Goal: Task Accomplishment & Management: Use online tool/utility

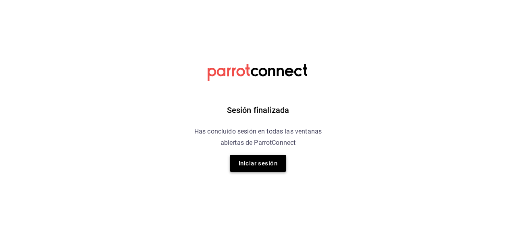
click at [254, 167] on button "Iniciar sesión" at bounding box center [258, 163] width 56 height 17
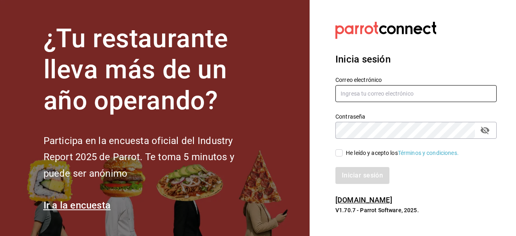
type input "[EMAIL_ADDRESS][DOMAIN_NAME]"
click at [339, 154] on input "He leído y acepto los Términos y condiciones." at bounding box center [338, 152] width 7 height 7
checkbox input "true"
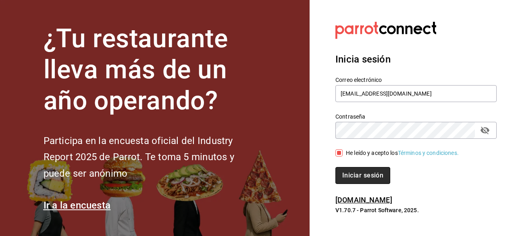
click at [355, 174] on button "Iniciar sesión" at bounding box center [362, 175] width 55 height 17
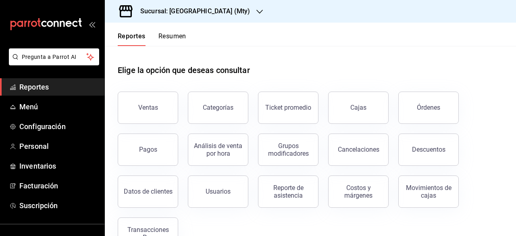
click at [225, 10] on div "Sucursal: [GEOGRAPHIC_DATA] (Mty)" at bounding box center [188, 11] width 155 height 23
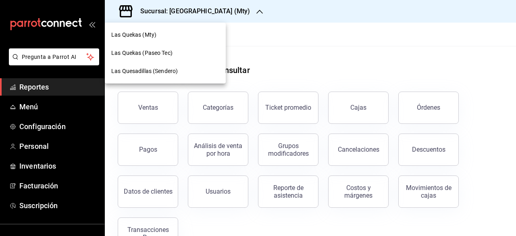
click at [141, 54] on span "Las Quekas (Paseo Tec)" at bounding box center [141, 53] width 61 height 8
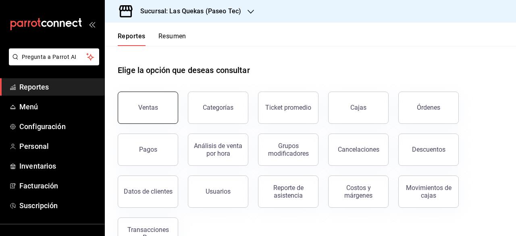
click at [160, 112] on button "Ventas" at bounding box center [148, 107] width 60 height 32
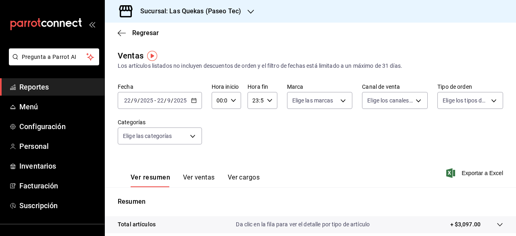
click at [182, 101] on input "2025" at bounding box center [180, 100] width 14 height 6
click at [194, 99] on icon "button" at bounding box center [194, 101] width 6 height 6
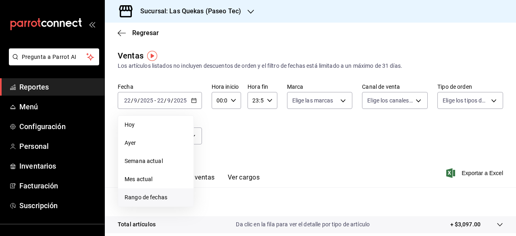
click at [163, 194] on span "Rango de fechas" at bounding box center [156, 197] width 62 height 8
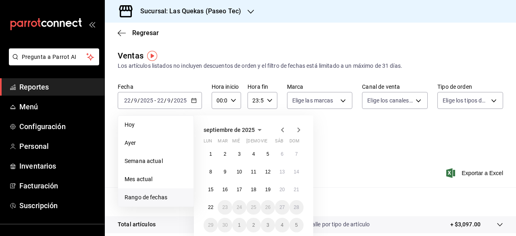
click at [283, 131] on icon "button" at bounding box center [282, 129] width 3 height 5
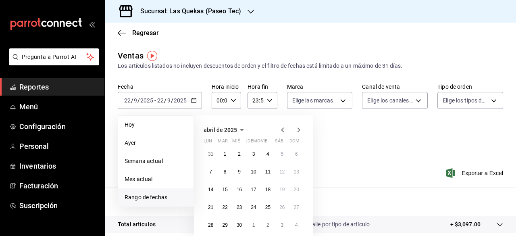
click at [283, 131] on icon "button" at bounding box center [282, 129] width 3 height 5
click at [283, 159] on button "1" at bounding box center [282, 154] width 14 height 15
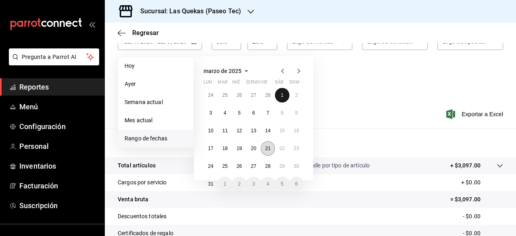
scroll to position [81, 0]
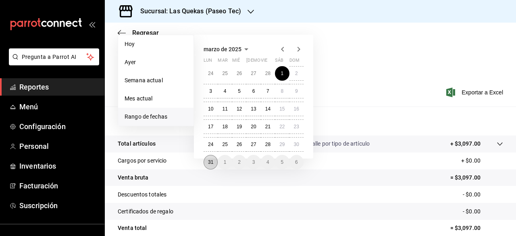
click at [210, 162] on abbr "31" at bounding box center [210, 162] width 5 height 6
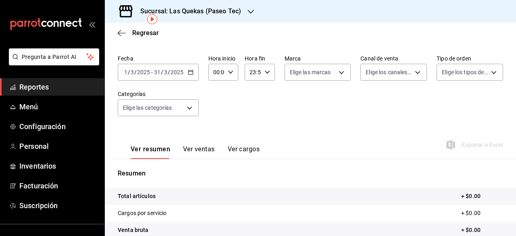
scroll to position [40, 0]
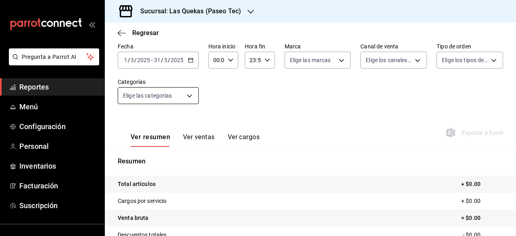
click at [185, 100] on body "Pregunta a Parrot AI Reportes Menú Configuración Personal Inventarios Facturaci…" at bounding box center [258, 118] width 516 height 236
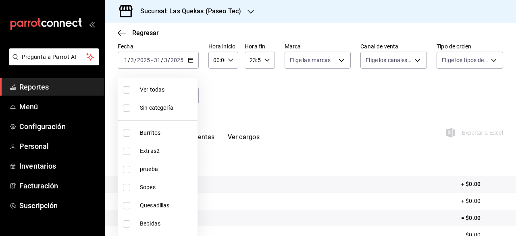
click at [173, 91] on span "Ver todas" at bounding box center [167, 89] width 54 height 8
type input "49c5df0a-de1f-4552-8342-0287f1a67494,97e21f57-bbe4-4150-8180-d51e39066037,719b5…"
checkbox input "true"
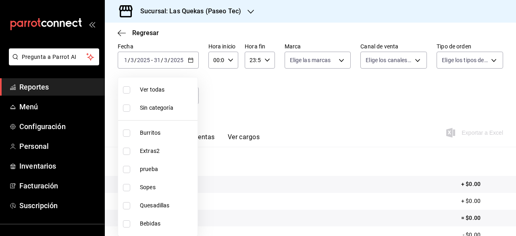
checkbox input "true"
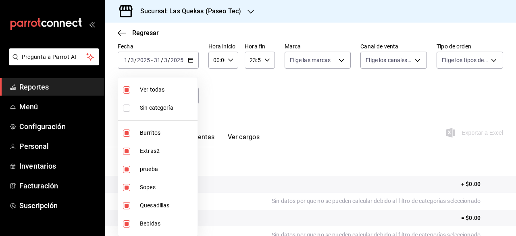
click at [411, 87] on div at bounding box center [258, 118] width 516 height 236
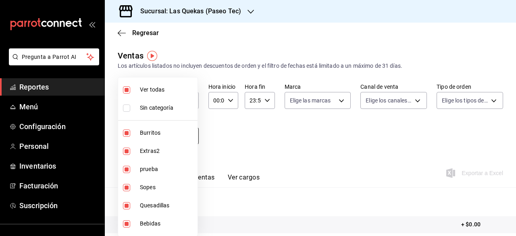
click at [150, 139] on body "Pregunta a Parrot AI Reportes Menú Configuración Personal Inventarios Facturaci…" at bounding box center [258, 118] width 516 height 236
click at [154, 84] on li "Ver todas" at bounding box center [157, 90] width 79 height 18
checkbox input "false"
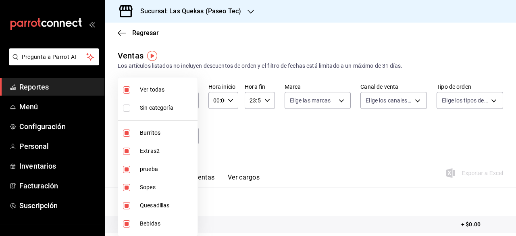
checkbox input "false"
click at [155, 89] on span "Ver todas" at bounding box center [167, 89] width 54 height 8
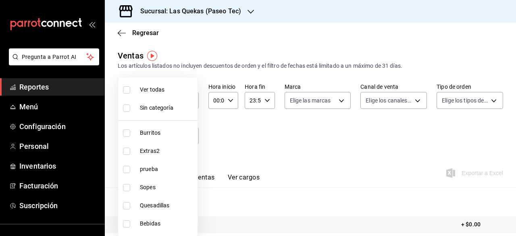
type input "49c5df0a-de1f-4552-8342-0287f1a67494,97e21f57-bbe4-4150-8180-d51e39066037,719b5…"
checkbox input "true"
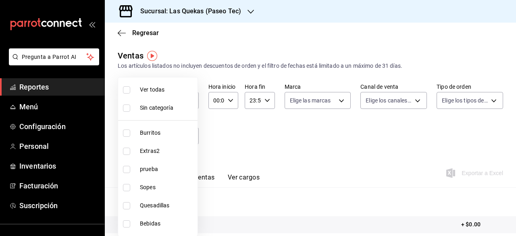
checkbox input "true"
click at [309, 44] on div at bounding box center [258, 118] width 516 height 236
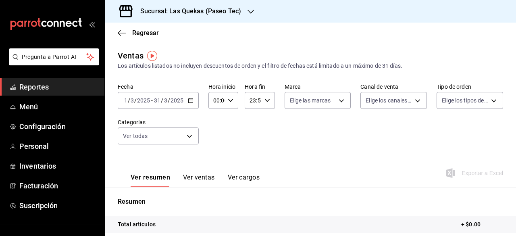
click at [185, 100] on div "[DATE] [DATE] - [DATE] [DATE]" at bounding box center [158, 100] width 81 height 17
click at [189, 98] on icon "button" at bounding box center [191, 101] width 6 height 6
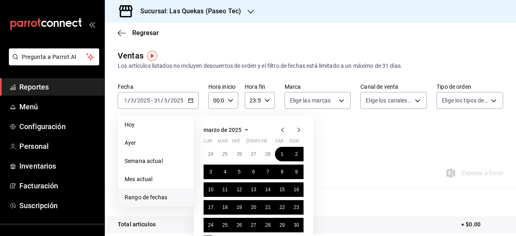
click at [299, 130] on icon "button" at bounding box center [298, 129] width 3 height 5
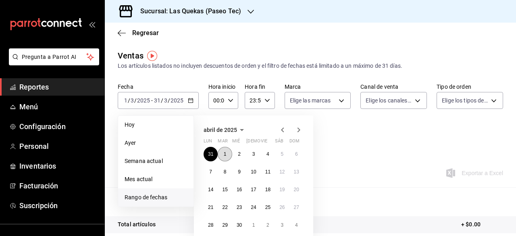
click at [226, 154] on abbr "1" at bounding box center [225, 154] width 3 height 6
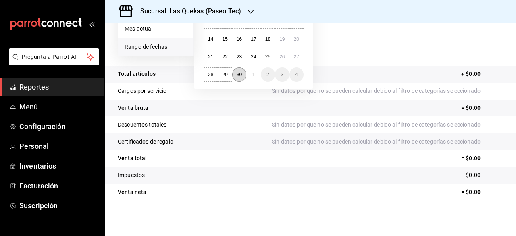
click at [241, 78] on button "30" at bounding box center [239, 74] width 14 height 15
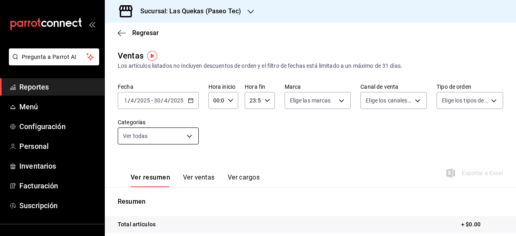
click at [165, 138] on body "Pregunta a Parrot AI Reportes Menú Configuración Personal Inventarios Facturaci…" at bounding box center [258, 118] width 516 height 236
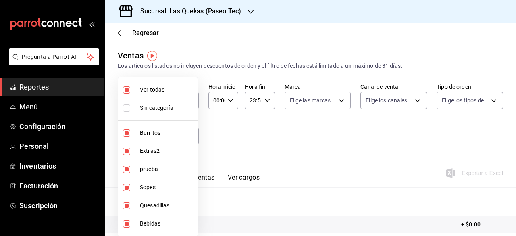
click at [154, 87] on span "Ver todas" at bounding box center [167, 89] width 54 height 8
checkbox input "false"
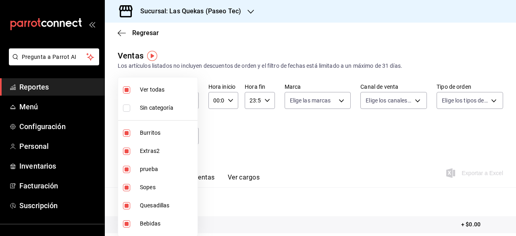
checkbox input "false"
click at [159, 88] on span "Ver todas" at bounding box center [167, 89] width 54 height 8
type input "49c5df0a-de1f-4552-8342-0287f1a67494,97e21f57-bbe4-4150-8180-d51e39066037,719b5…"
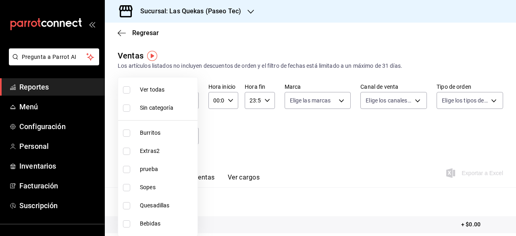
checkbox input "true"
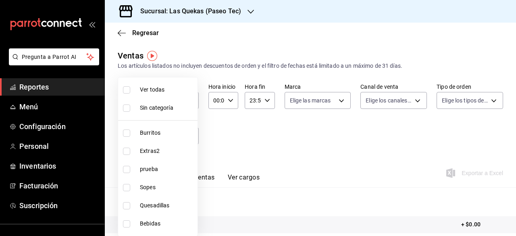
checkbox input "true"
click at [226, 126] on div at bounding box center [258, 118] width 516 height 236
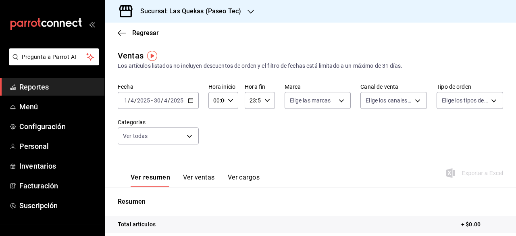
click at [177, 104] on div "[DATE] [DATE] - [DATE] [DATE]" at bounding box center [158, 100] width 81 height 17
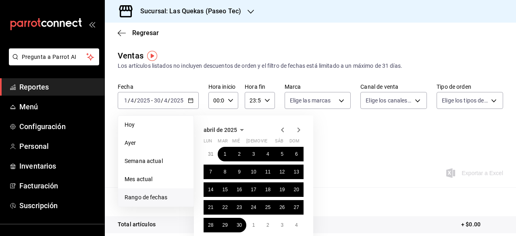
click at [280, 129] on icon "button" at bounding box center [283, 130] width 10 height 10
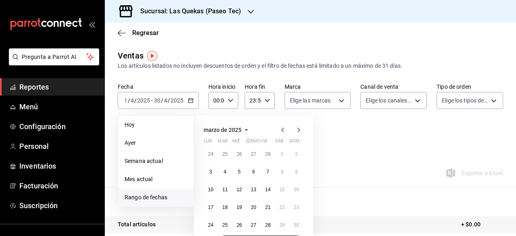
click at [282, 131] on icon "button" at bounding box center [282, 129] width 3 height 5
click at [297, 133] on icon "button" at bounding box center [299, 130] width 10 height 10
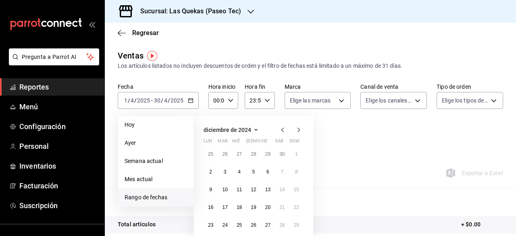
click at [297, 133] on icon "button" at bounding box center [299, 130] width 10 height 10
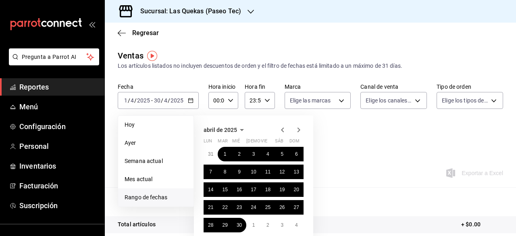
click at [297, 133] on icon "button" at bounding box center [299, 130] width 10 height 10
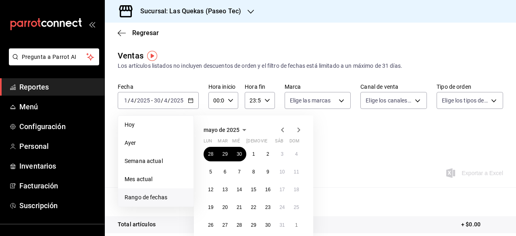
click at [297, 133] on icon "button" at bounding box center [299, 130] width 10 height 10
click at [268, 155] on abbr "1" at bounding box center [267, 154] width 3 height 6
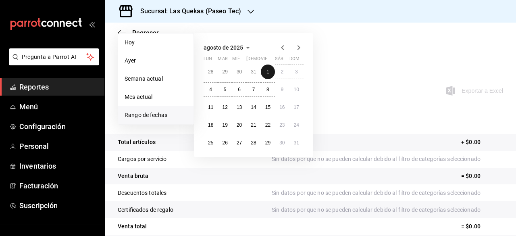
scroll to position [70, 0]
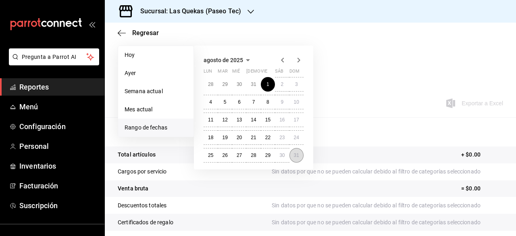
click at [297, 157] on abbr "31" at bounding box center [296, 155] width 5 height 6
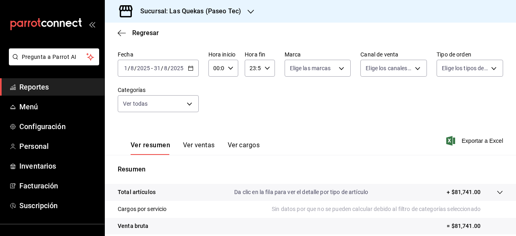
scroll to position [29, 0]
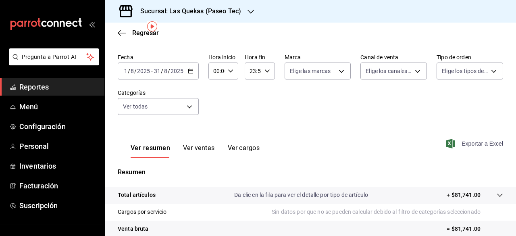
click at [461, 145] on span "Exportar a Excel" at bounding box center [475, 144] width 55 height 10
click at [413, 116] on div "Fecha [DATE] [DATE] - [DATE] [DATE] Hora inicio 00:00 Hora inicio Hora fin 23:5…" at bounding box center [310, 89] width 385 height 71
click at [188, 71] on icon "button" at bounding box center [191, 71] width 6 height 6
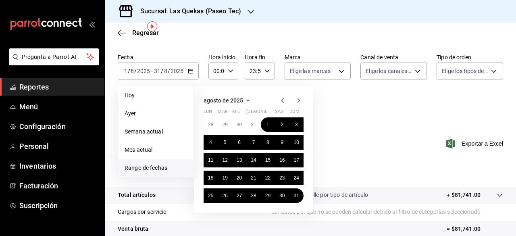
click at [284, 102] on icon "button" at bounding box center [283, 100] width 10 height 10
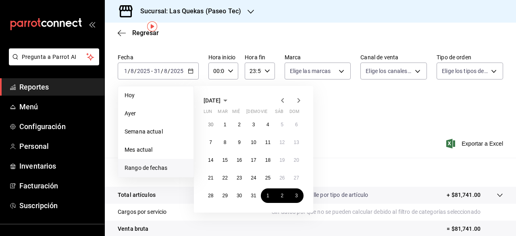
click at [284, 102] on icon "button" at bounding box center [283, 100] width 10 height 10
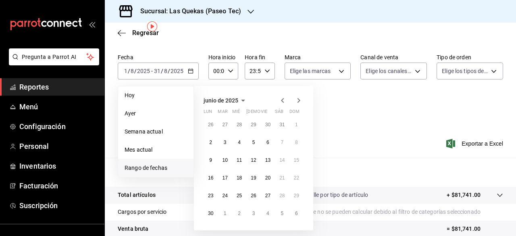
click at [284, 102] on icon "button" at bounding box center [283, 100] width 10 height 10
click at [284, 123] on button "1" at bounding box center [282, 124] width 14 height 15
click at [211, 216] on button "31" at bounding box center [210, 213] width 14 height 15
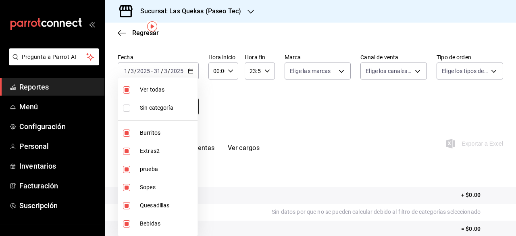
click at [174, 107] on body "Pregunta a Parrot AI Reportes Menú Configuración Personal Inventarios Facturaci…" at bounding box center [258, 118] width 516 height 236
click at [156, 89] on span "Ver todas" at bounding box center [167, 89] width 54 height 8
checkbox input "false"
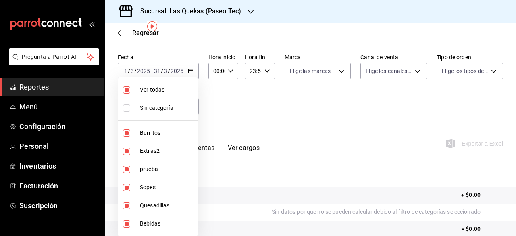
checkbox input "false"
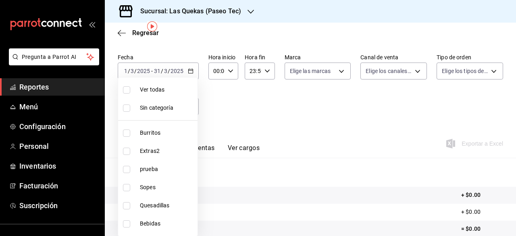
click at [156, 89] on span "Ver todas" at bounding box center [167, 89] width 54 height 8
type input "49c5df0a-de1f-4552-8342-0287f1a67494,97e21f57-bbe4-4150-8180-d51e39066037,719b5…"
checkbox input "true"
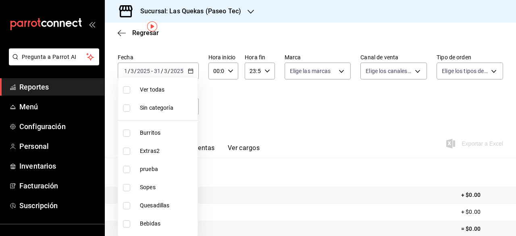
checkbox input "true"
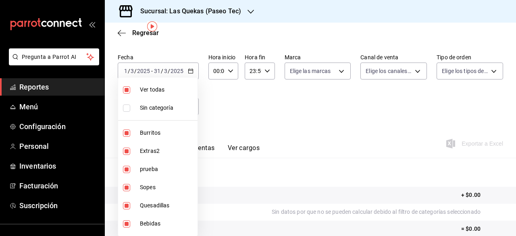
click at [185, 70] on div at bounding box center [258, 118] width 516 height 236
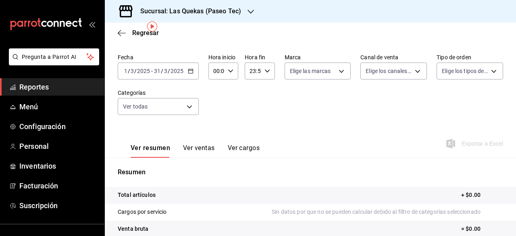
click at [196, 70] on div "[DATE] [DATE] - [DATE] [DATE]" at bounding box center [158, 70] width 81 height 17
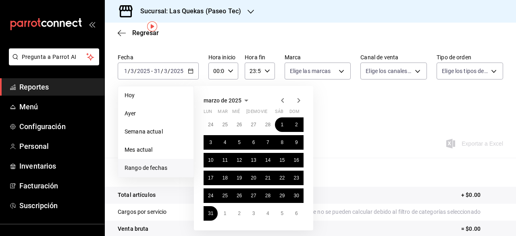
click at [300, 100] on icon "button" at bounding box center [299, 100] width 10 height 10
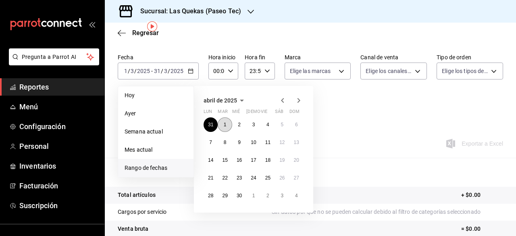
click at [225, 124] on abbr "1" at bounding box center [225, 125] width 3 height 6
click at [243, 194] on button "30" at bounding box center [239, 195] width 14 height 15
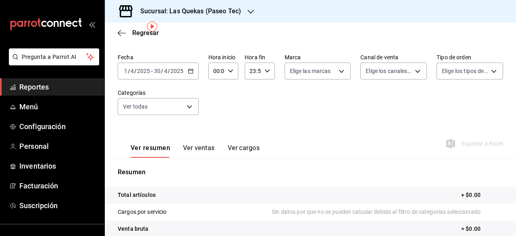
click at [192, 73] on \(Stroke\) "button" at bounding box center [190, 71] width 5 height 4
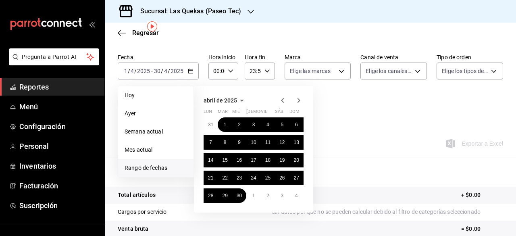
click at [299, 100] on icon "button" at bounding box center [299, 100] width 10 height 10
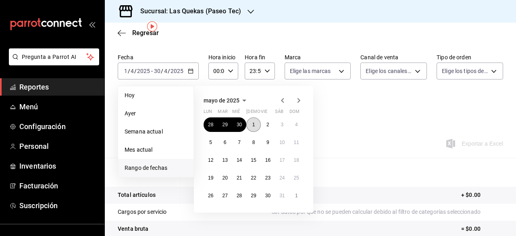
click at [259, 125] on button "1" at bounding box center [253, 124] width 14 height 15
click at [270, 199] on button "30" at bounding box center [268, 195] width 14 height 15
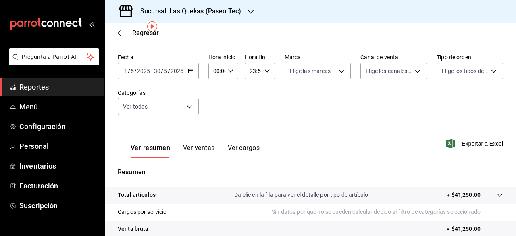
click at [190, 71] on icon "button" at bounding box center [191, 71] width 6 height 6
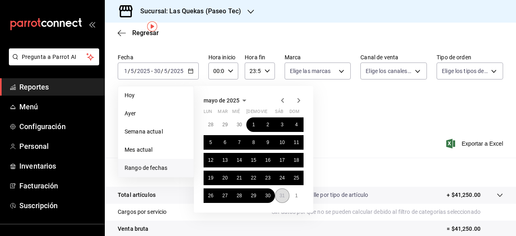
click at [283, 198] on button "31" at bounding box center [282, 195] width 14 height 15
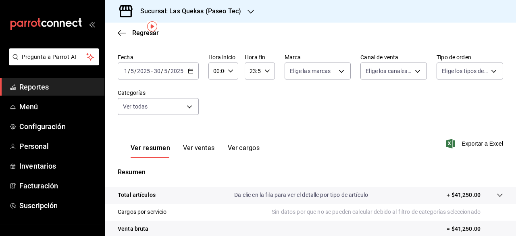
click at [376, 125] on div "Ver resumen Ver ventas Ver cargos Exportar a Excel" at bounding box center [310, 141] width 411 height 33
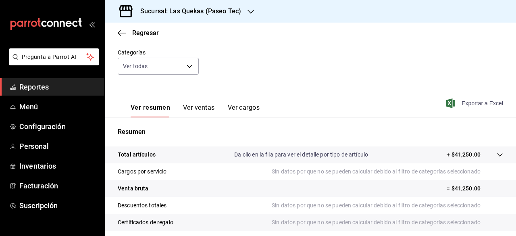
click at [464, 105] on span "Exportar a Excel" at bounding box center [475, 103] width 55 height 10
